Goal: Task Accomplishment & Management: Manage account settings

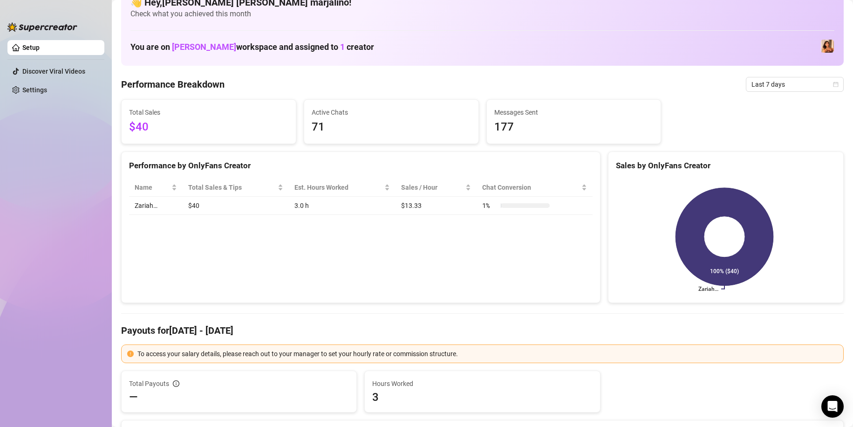
scroll to position [93, 0]
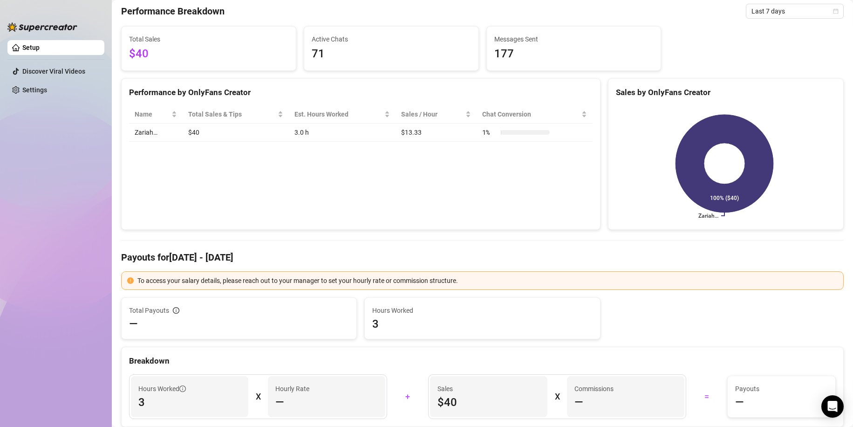
click at [388, 330] on span "3" at bounding box center [482, 323] width 220 height 15
click at [379, 325] on span "3" at bounding box center [482, 323] width 220 height 15
click at [378, 325] on span "3" at bounding box center [482, 323] width 220 height 15
click at [232, 286] on div "To access your salary details, please reach out to your manager to set your hou…" at bounding box center [488, 280] width 701 height 10
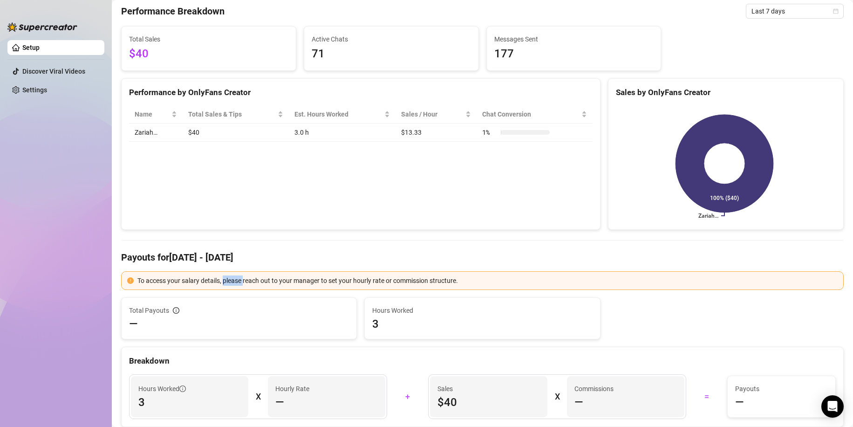
click at [232, 286] on div "To access your salary details, please reach out to your manager to set your hou…" at bounding box center [488, 280] width 701 height 10
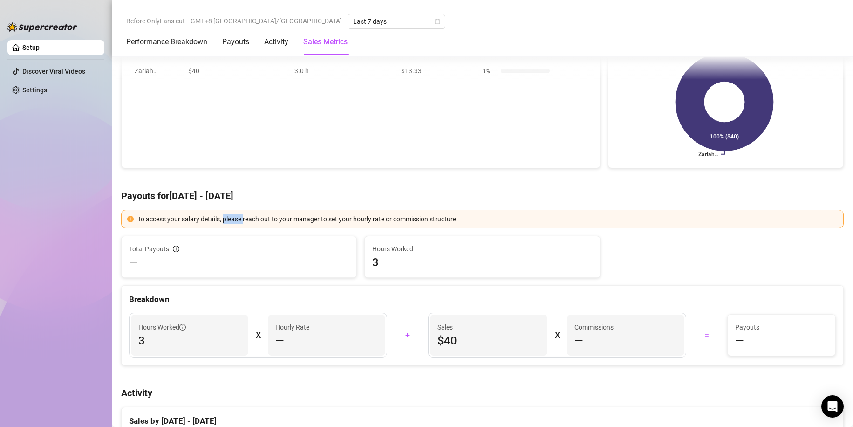
scroll to position [186, 0]
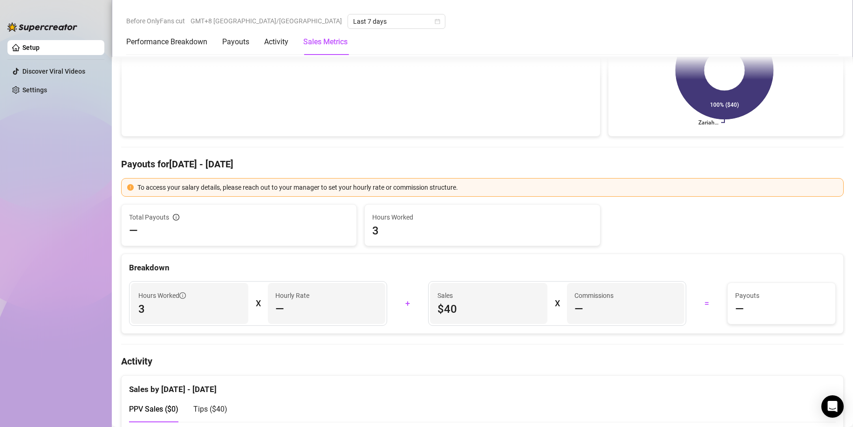
click at [286, 295] on article "Hourly Rate" at bounding box center [292, 295] width 34 height 10
click at [216, 303] on span "3" at bounding box center [189, 309] width 103 height 15
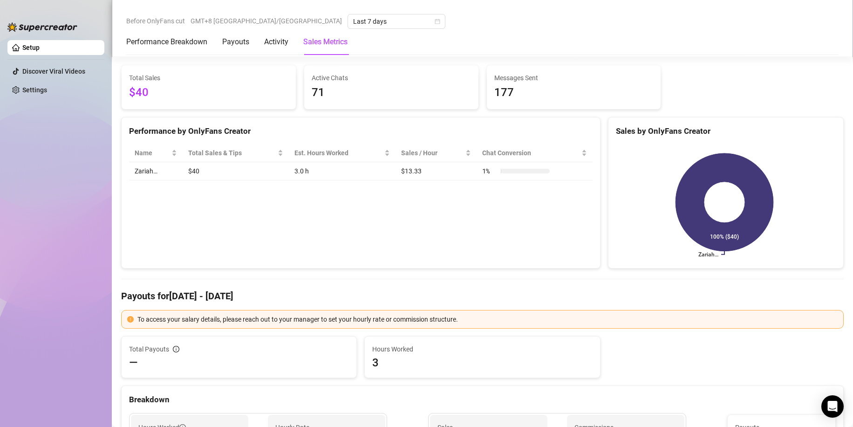
scroll to position [0, 0]
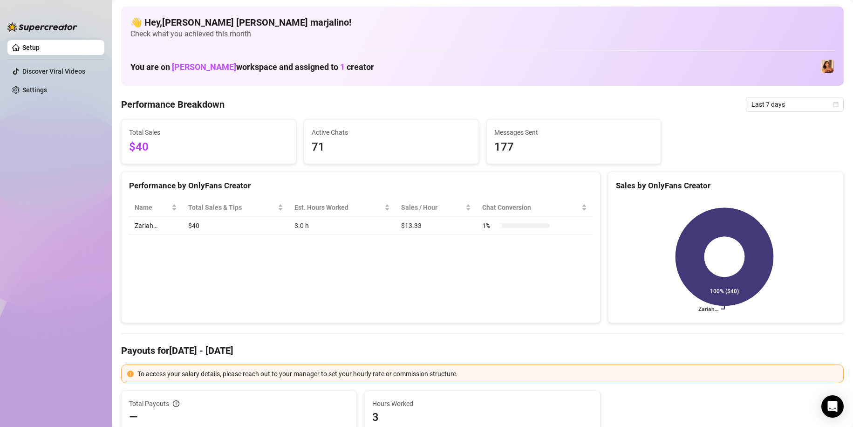
click at [365, 152] on span "71" at bounding box center [391, 147] width 159 height 18
click at [302, 232] on td "3.0 h" at bounding box center [342, 226] width 107 height 18
click at [301, 230] on td "3.0 h" at bounding box center [342, 226] width 107 height 18
click at [301, 229] on td "3.0 h" at bounding box center [342, 226] width 107 height 18
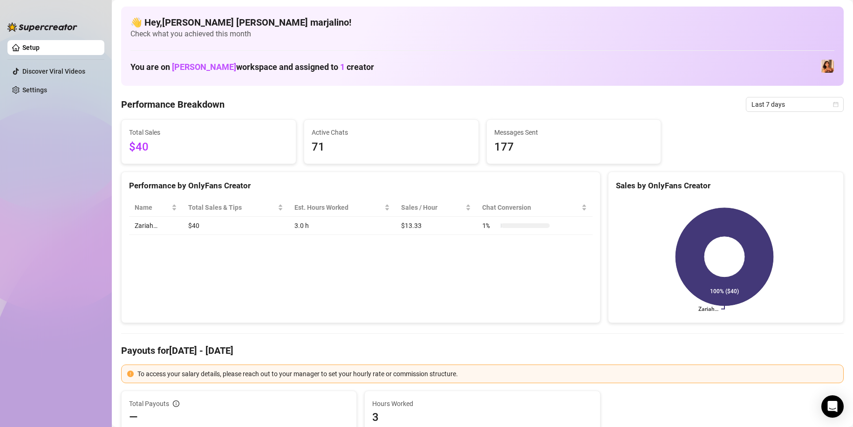
click at [321, 143] on span "71" at bounding box center [391, 147] width 159 height 18
click at [337, 256] on div "Performance by OnlyFans Creator Name Total Sales & Tips Est. Hours Worked Sales…" at bounding box center [361, 248] width 480 height 152
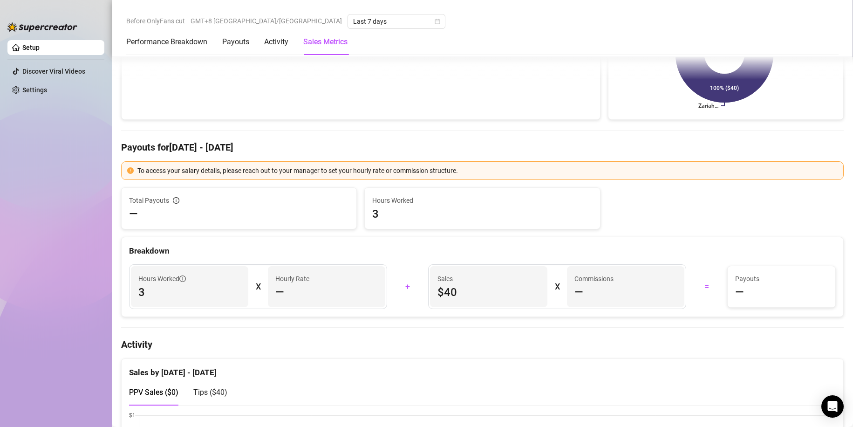
scroll to position [280, 0]
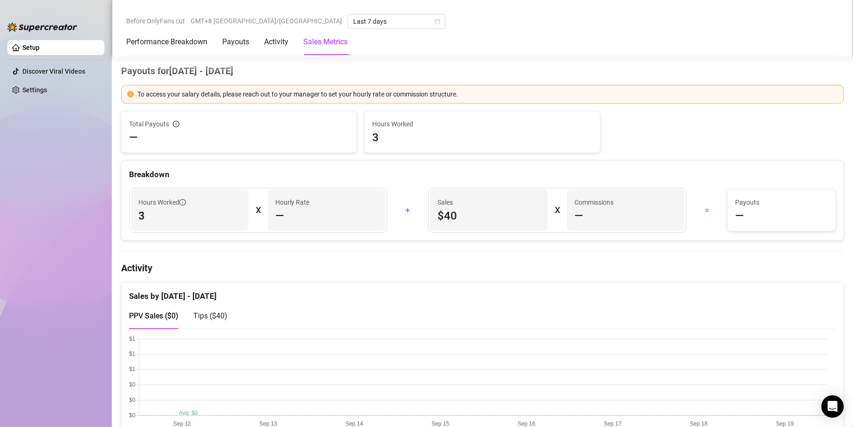
click at [337, 270] on h4 "Activity" at bounding box center [482, 267] width 723 height 13
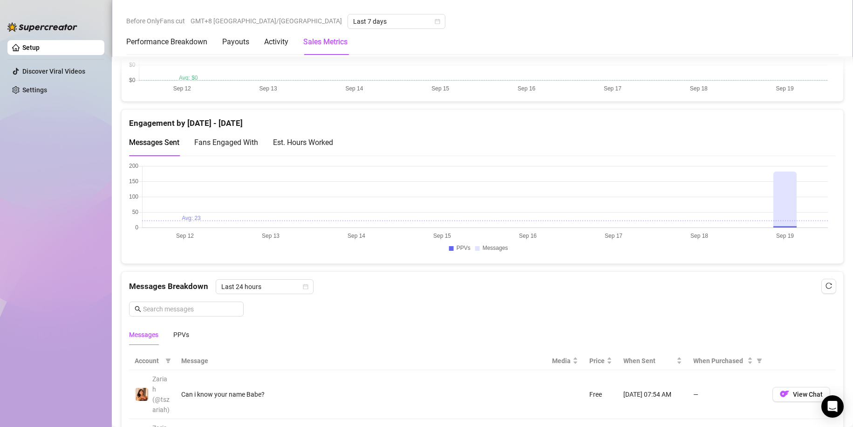
scroll to position [653, 0]
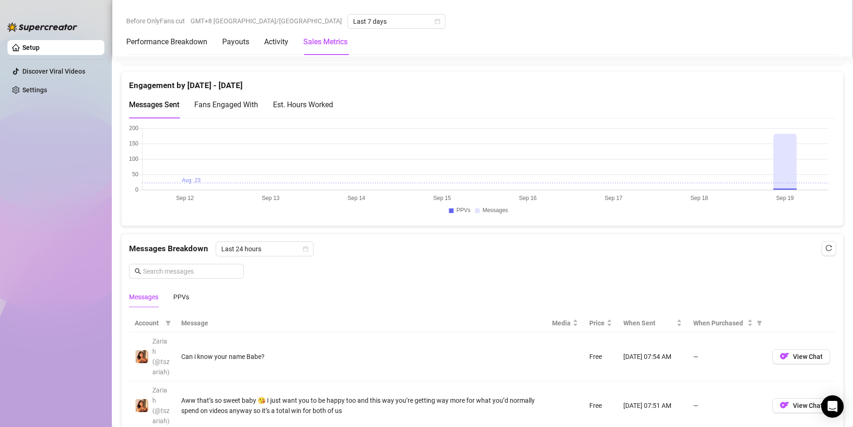
click at [792, 155] on canvas at bounding box center [478, 171] width 699 height 93
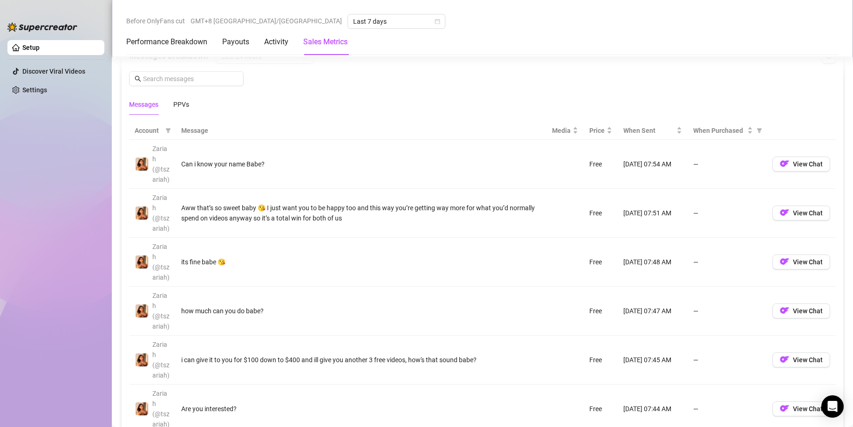
scroll to position [839, 0]
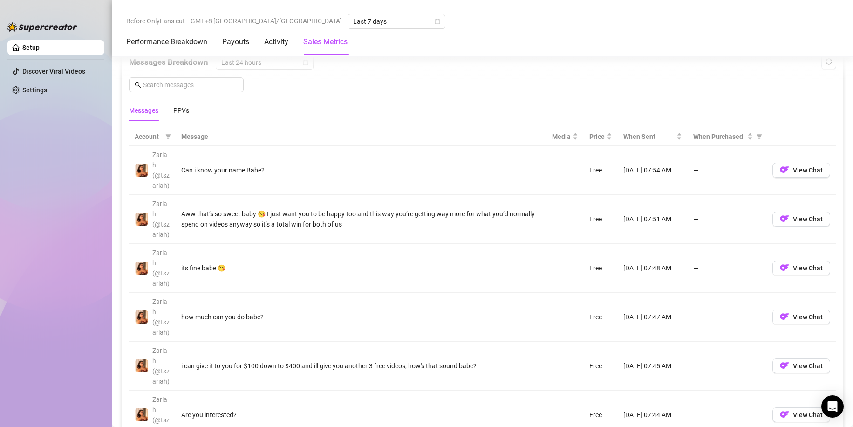
click at [297, 179] on td "Can i know your name Babe?" at bounding box center [361, 170] width 371 height 49
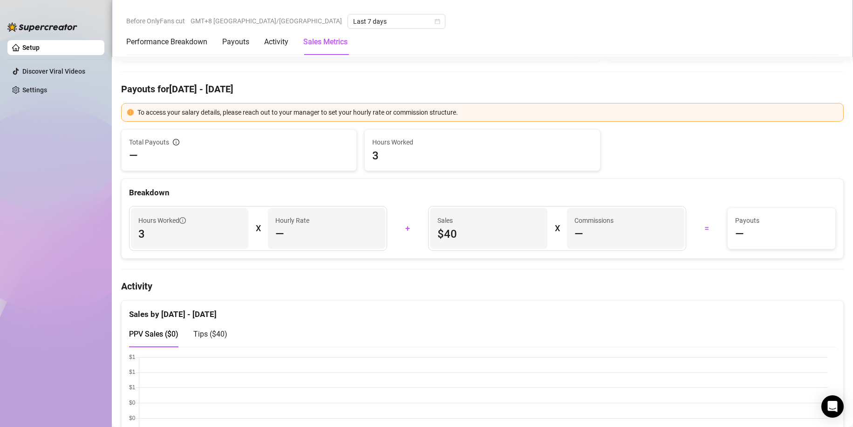
scroll to position [233, 0]
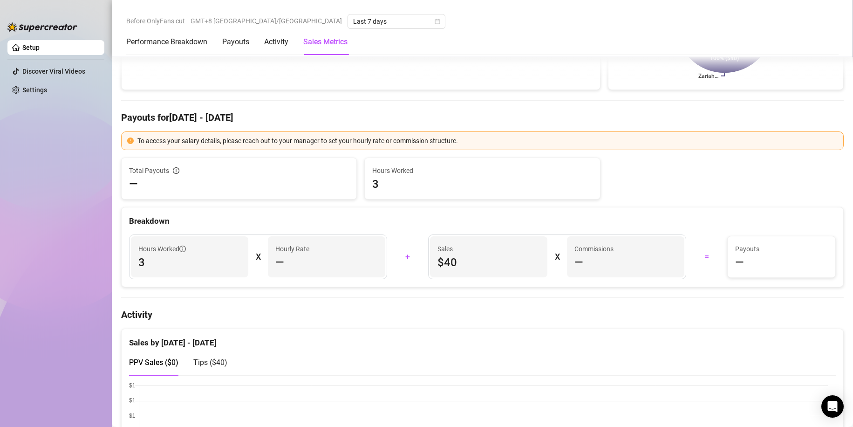
click at [433, 312] on h4 "Activity" at bounding box center [482, 314] width 723 height 13
drag, startPoint x: 251, startPoint y: 50, endPoint x: 244, endPoint y: 48, distance: 6.9
click at [250, 50] on div "Performance Breakdown Payouts Activity Sales Metrics" at bounding box center [236, 42] width 221 height 26
click at [244, 48] on div "Payouts" at bounding box center [235, 42] width 27 height 26
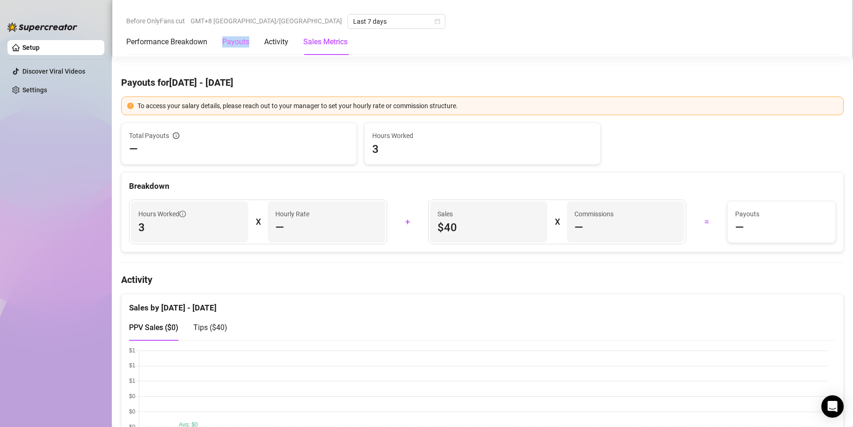
click at [244, 48] on div "Payouts" at bounding box center [235, 42] width 27 height 26
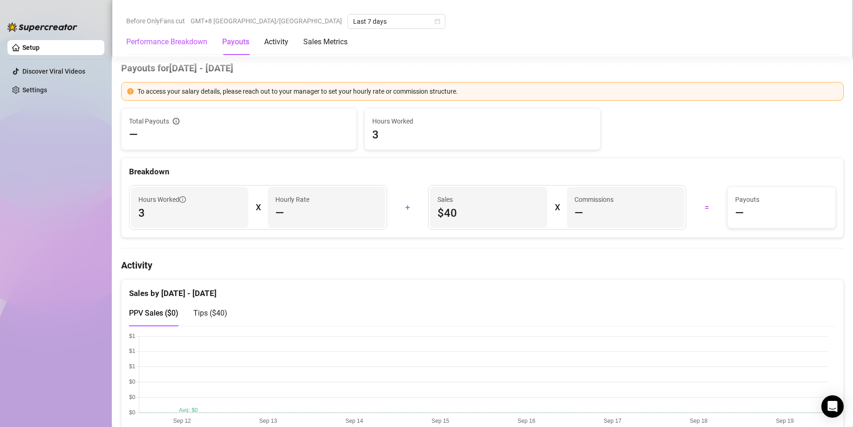
click at [179, 41] on Breakdown "Performance Breakdown" at bounding box center [166, 41] width 81 height 11
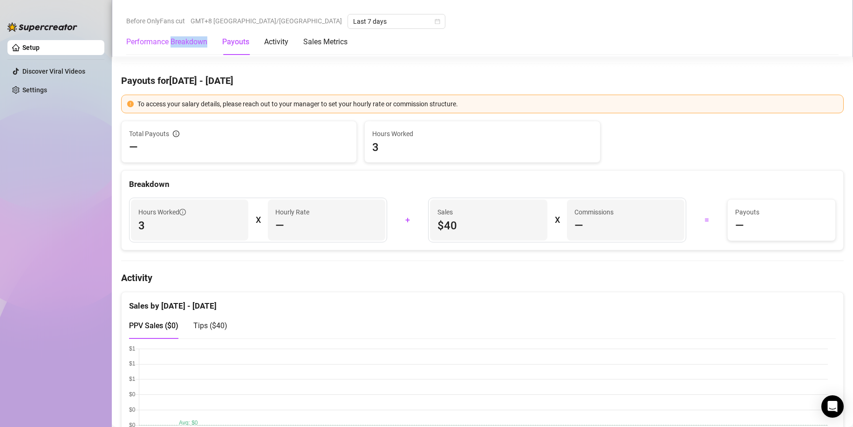
click at [179, 41] on Breakdown "Performance Breakdown" at bounding box center [166, 41] width 81 height 11
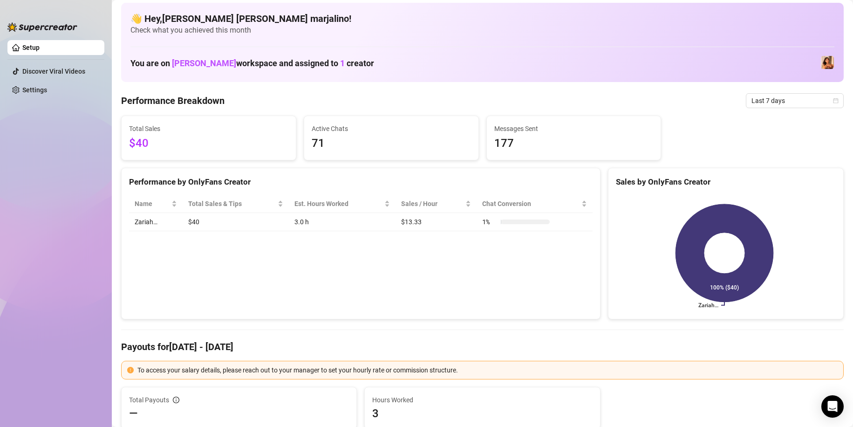
scroll to position [0, 0]
